Goal: Find specific page/section: Find specific page/section

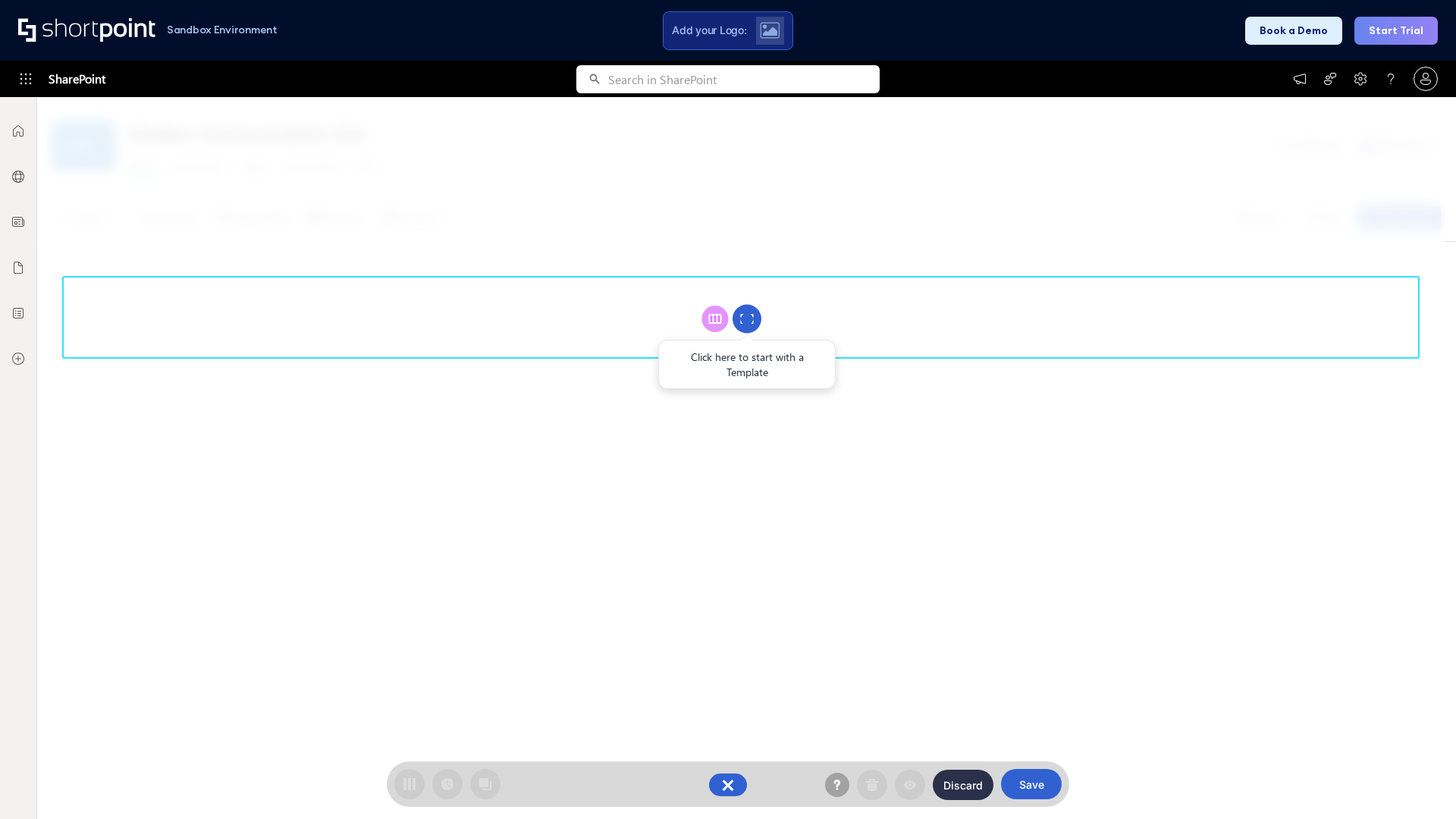
click at [747, 318] on circle at bounding box center [747, 319] width 29 height 29
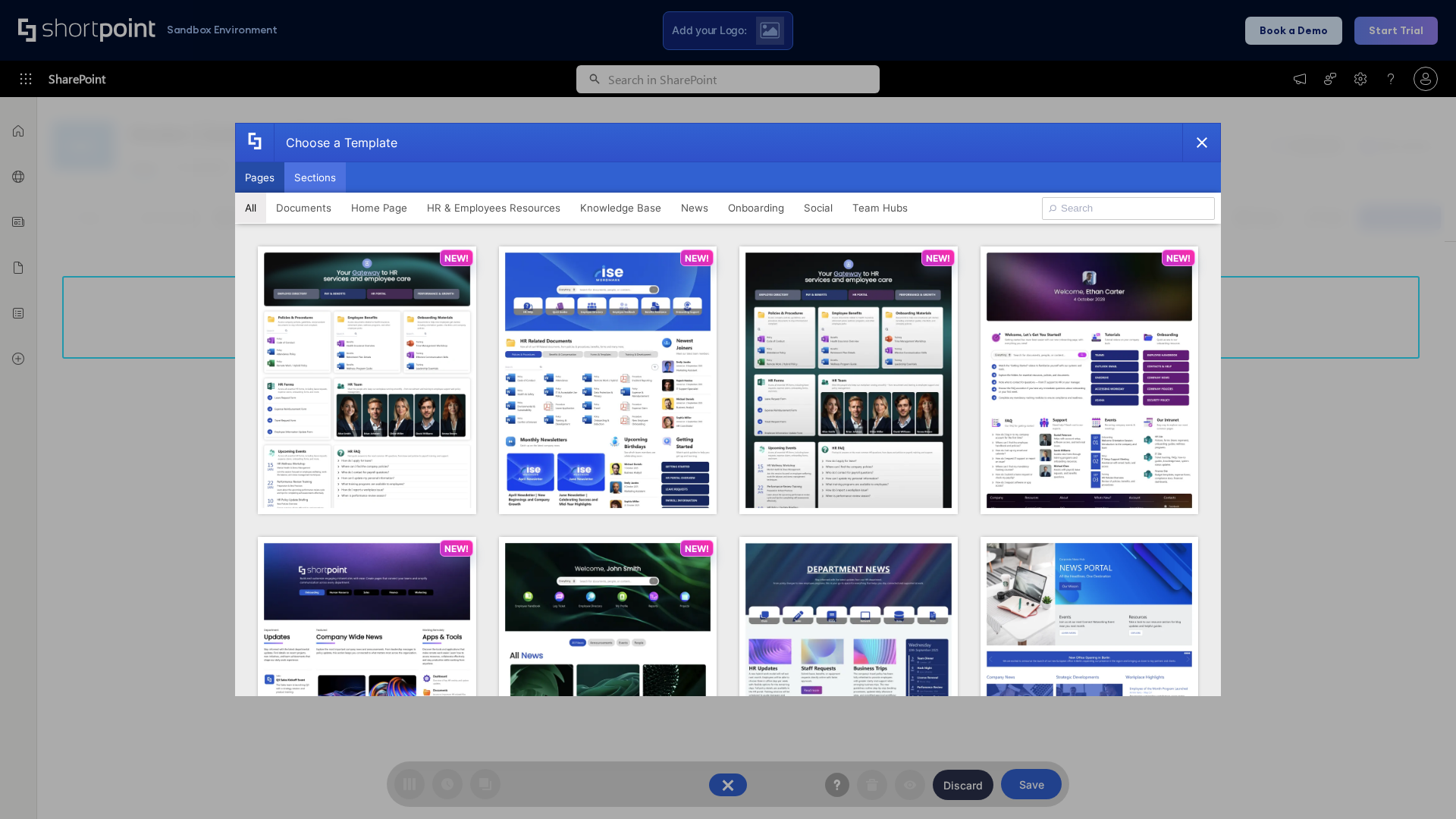
click at [315, 178] on button "Sections" at bounding box center [315, 178] width 62 height 30
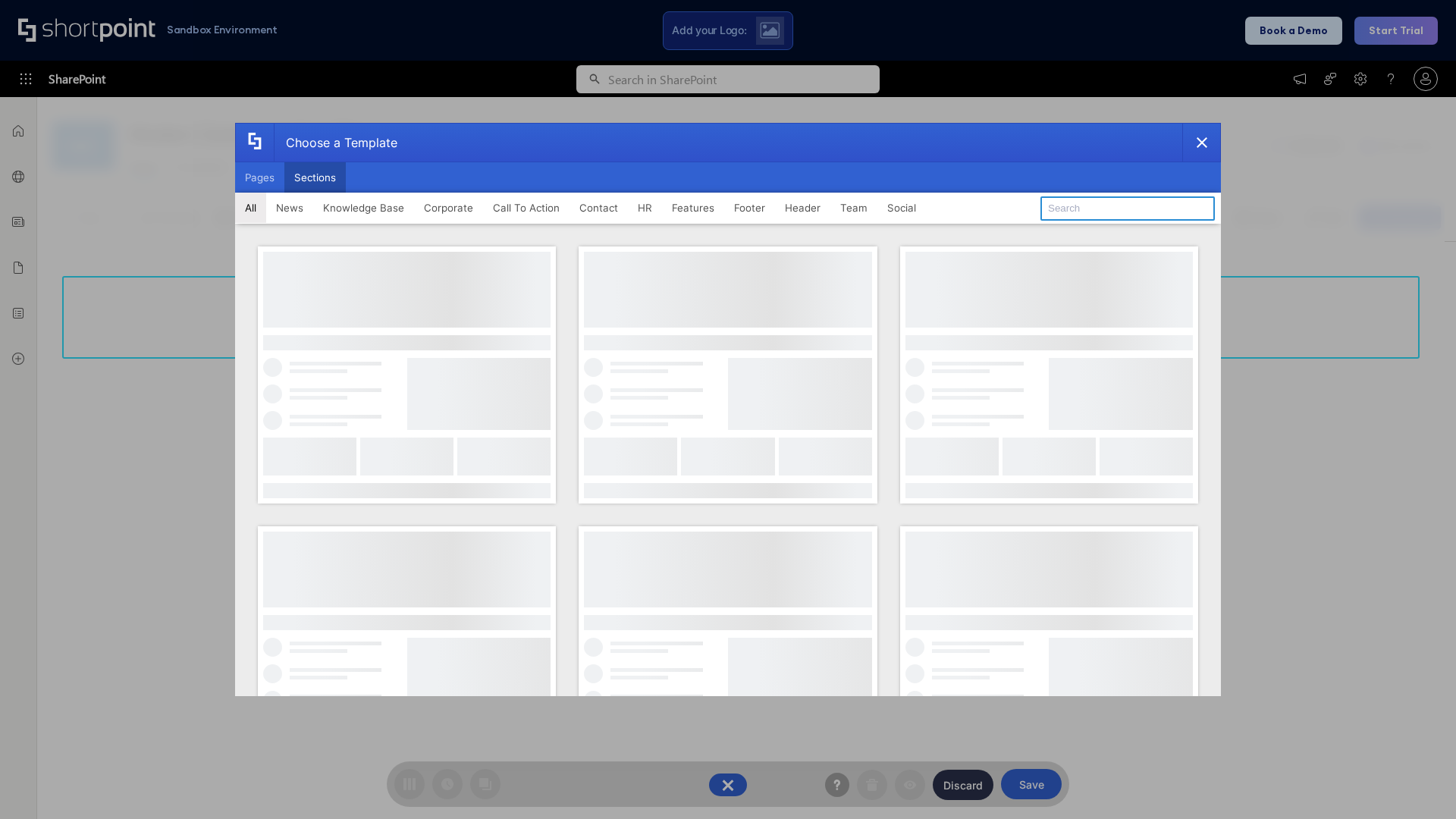
type input "Announcements"
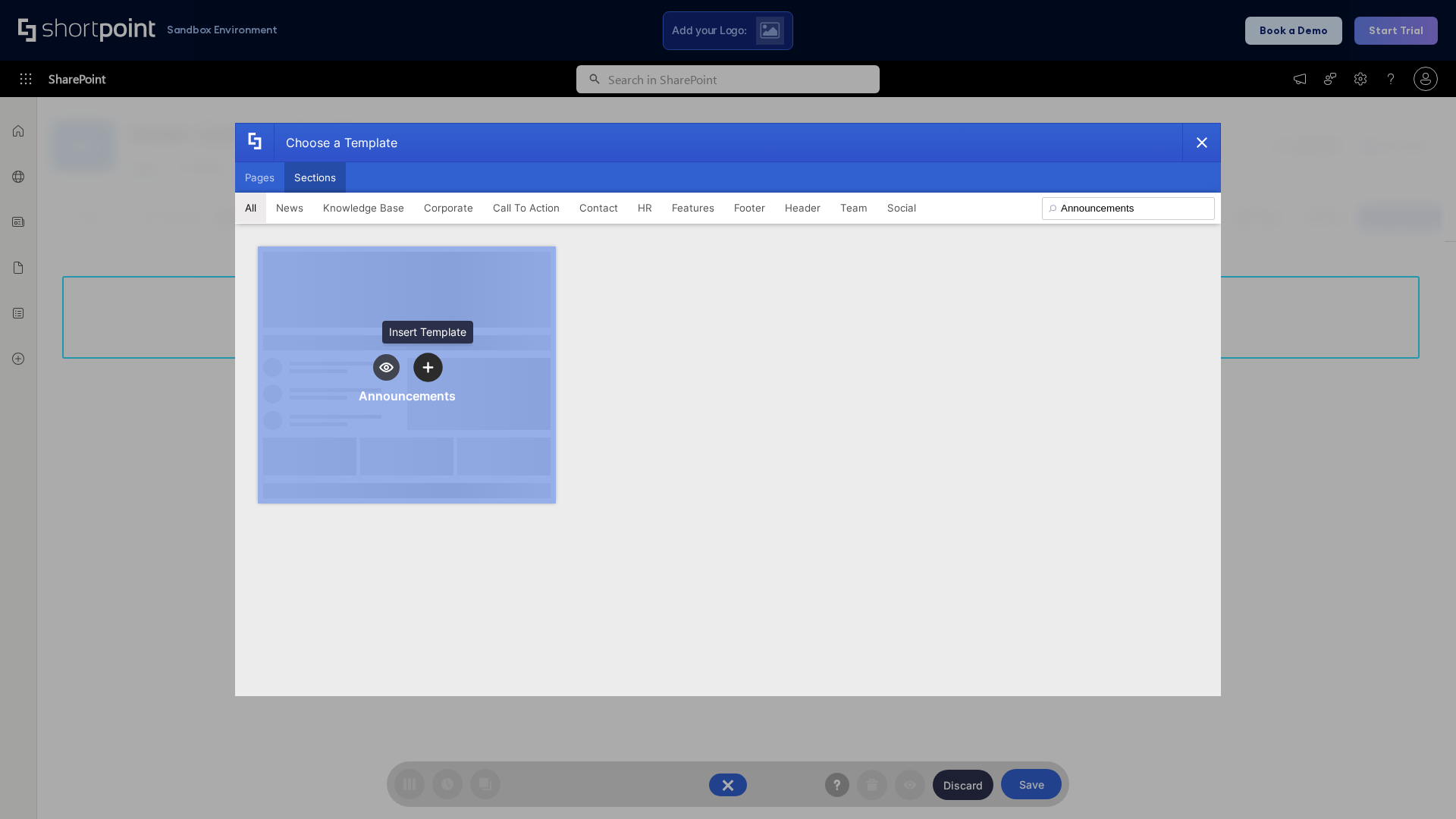
click at [427, 368] on icon "template selector" at bounding box center [427, 367] width 11 height 11
